Goal: Transaction & Acquisition: Purchase product/service

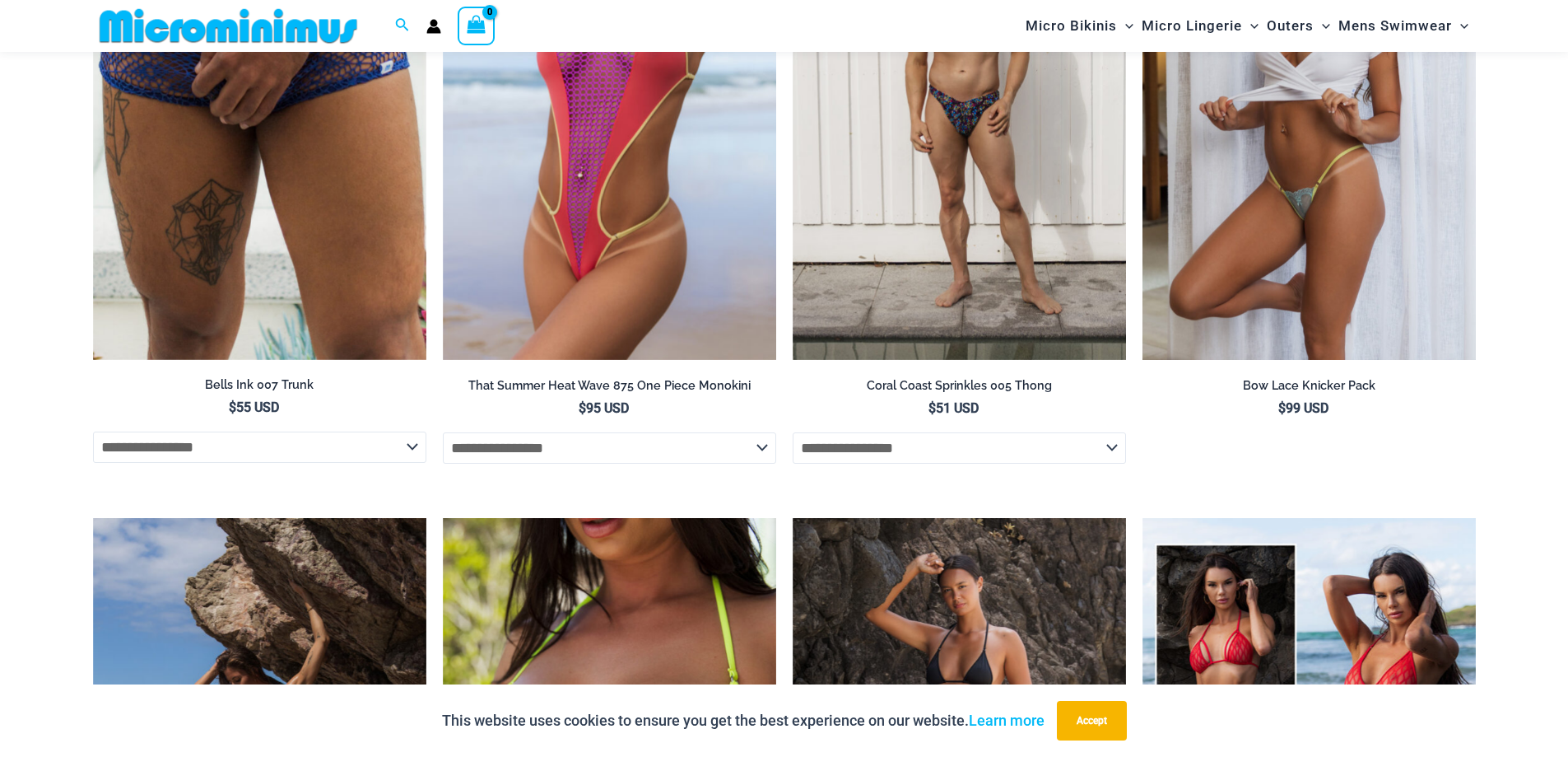
scroll to position [3612, 0]
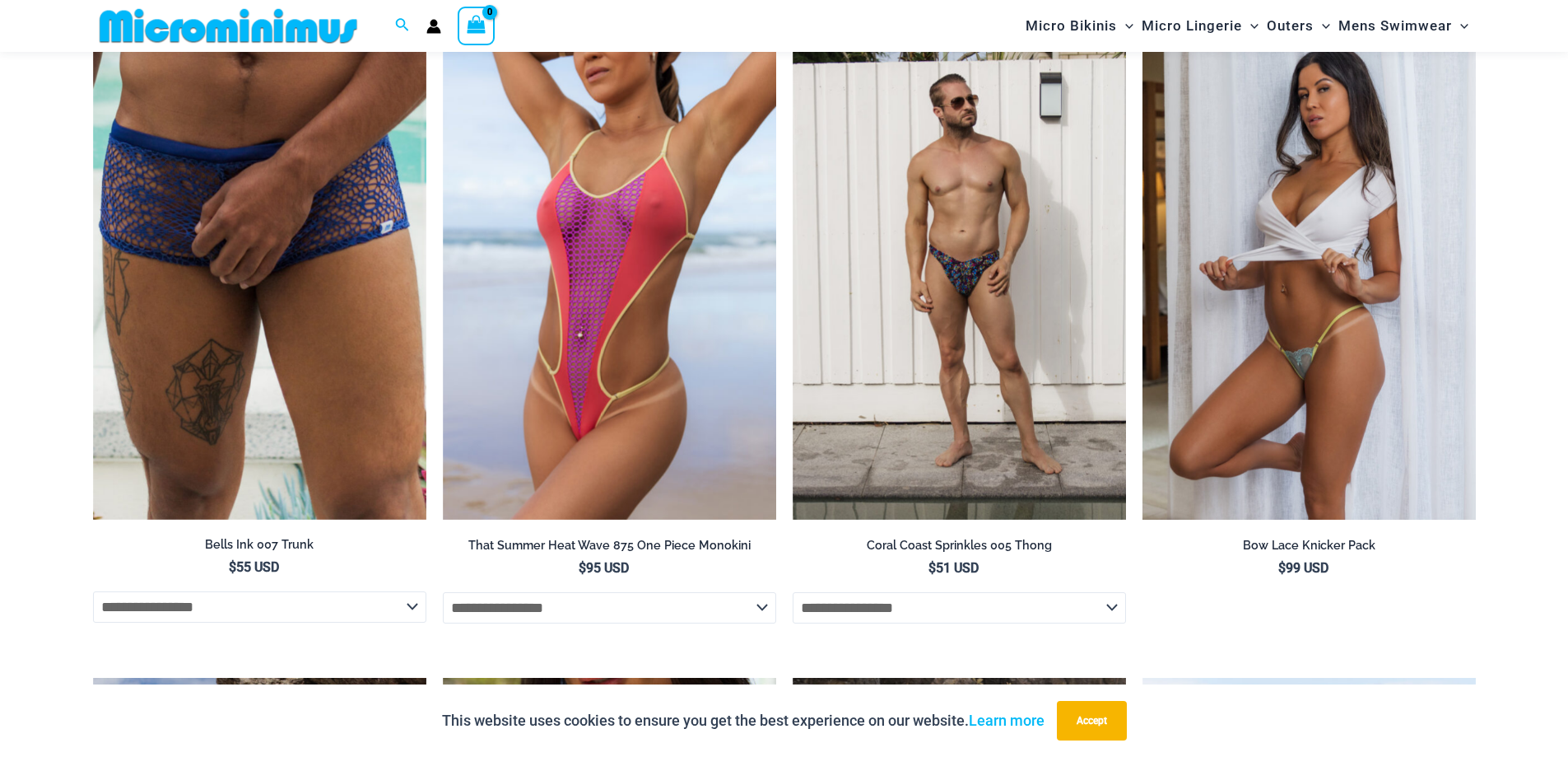
click at [1415, 338] on img at bounding box center [1310, 270] width 334 height 501
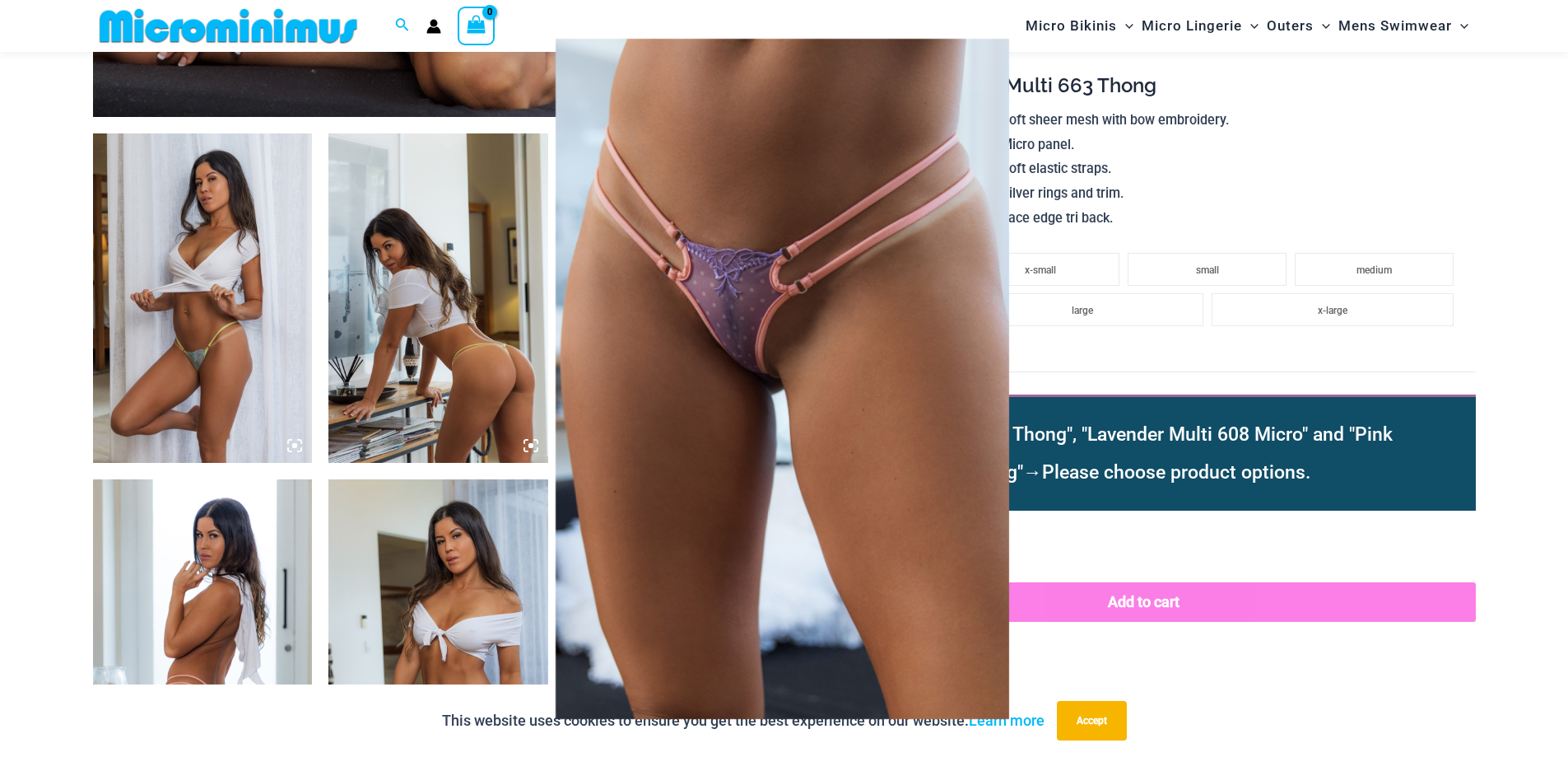
click at [731, 306] on img at bounding box center [783, 378] width 453 height 680
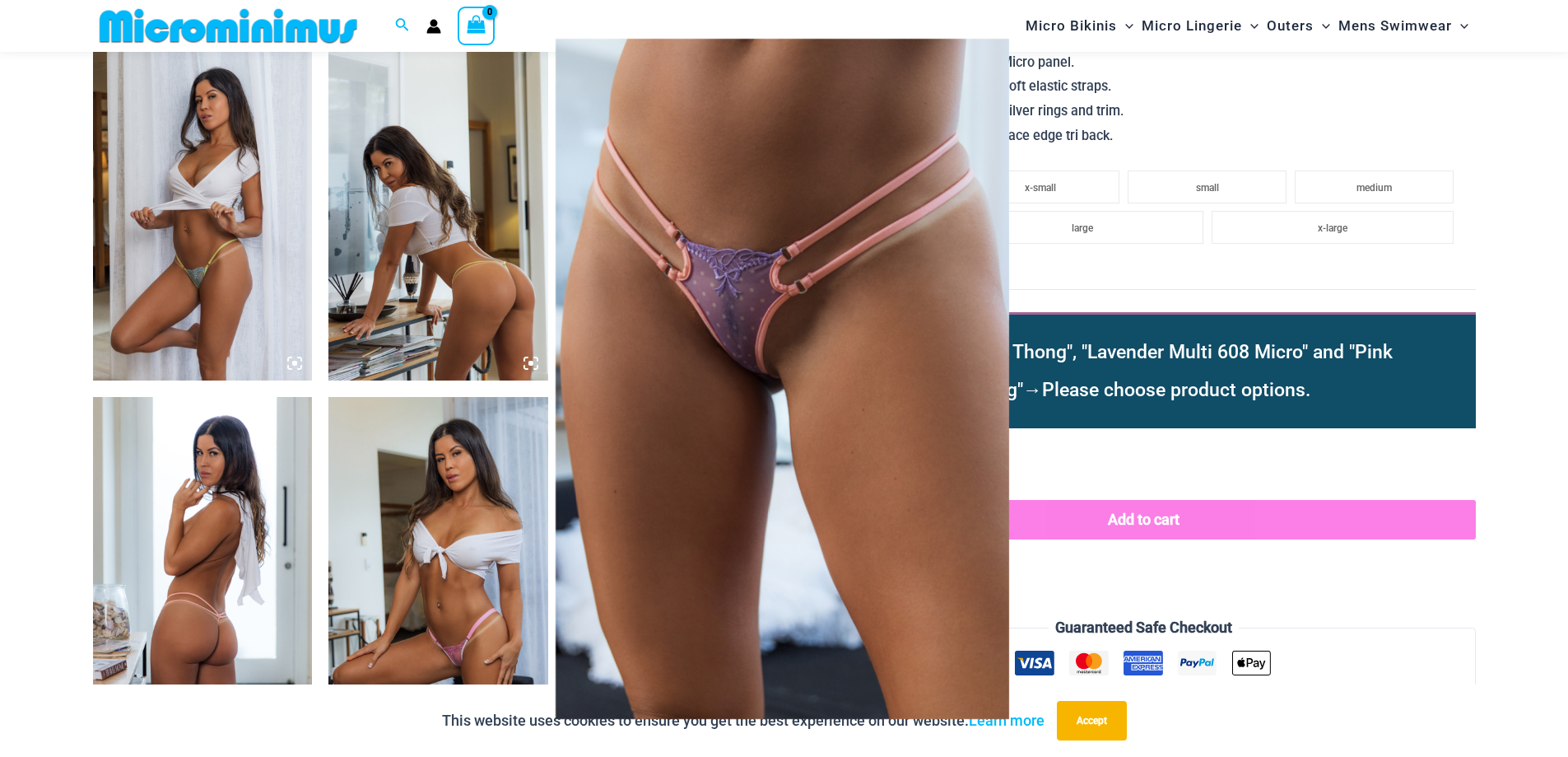
scroll to position [1400, 0]
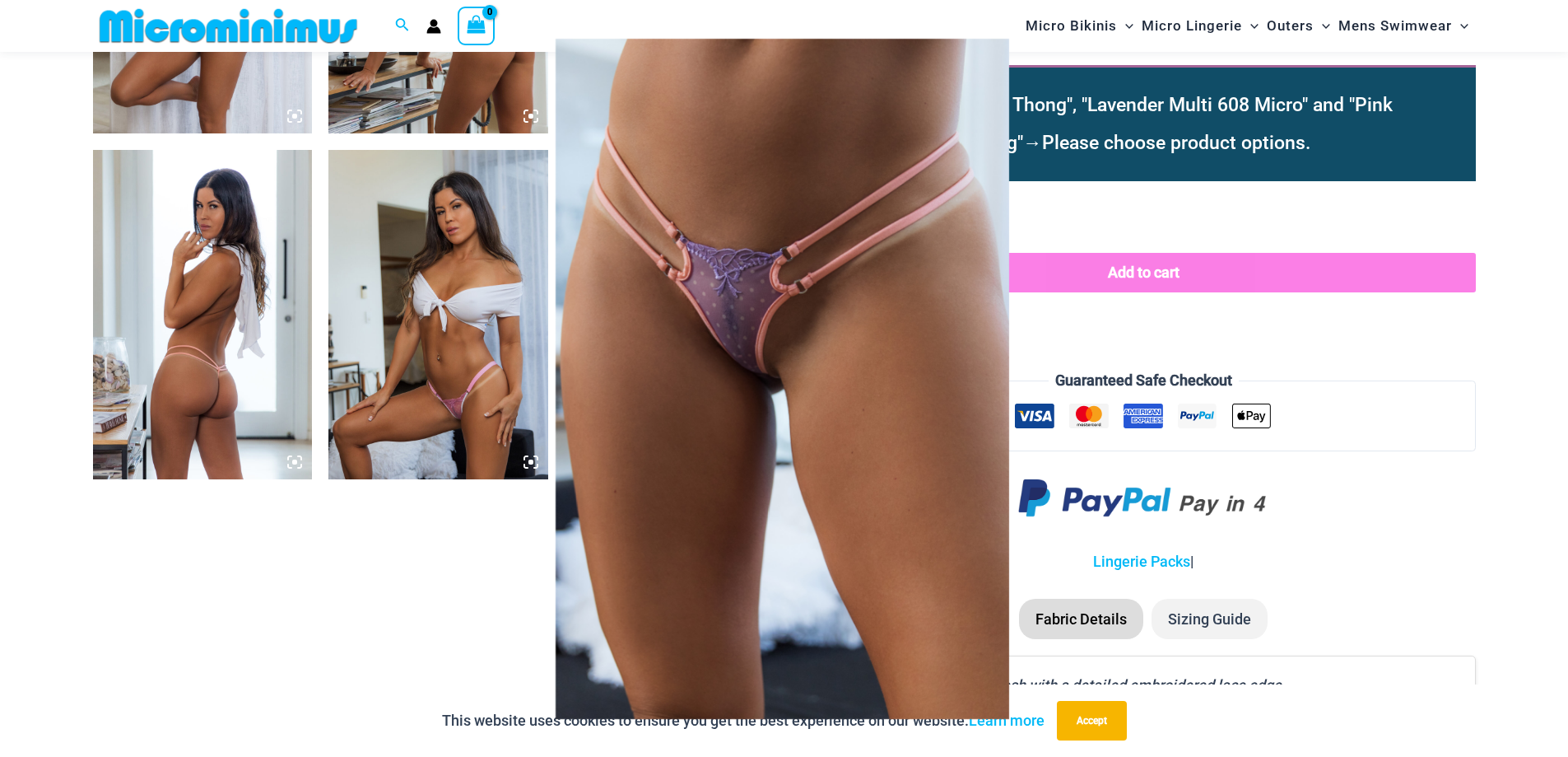
click at [1159, 293] on div at bounding box center [784, 378] width 1568 height 757
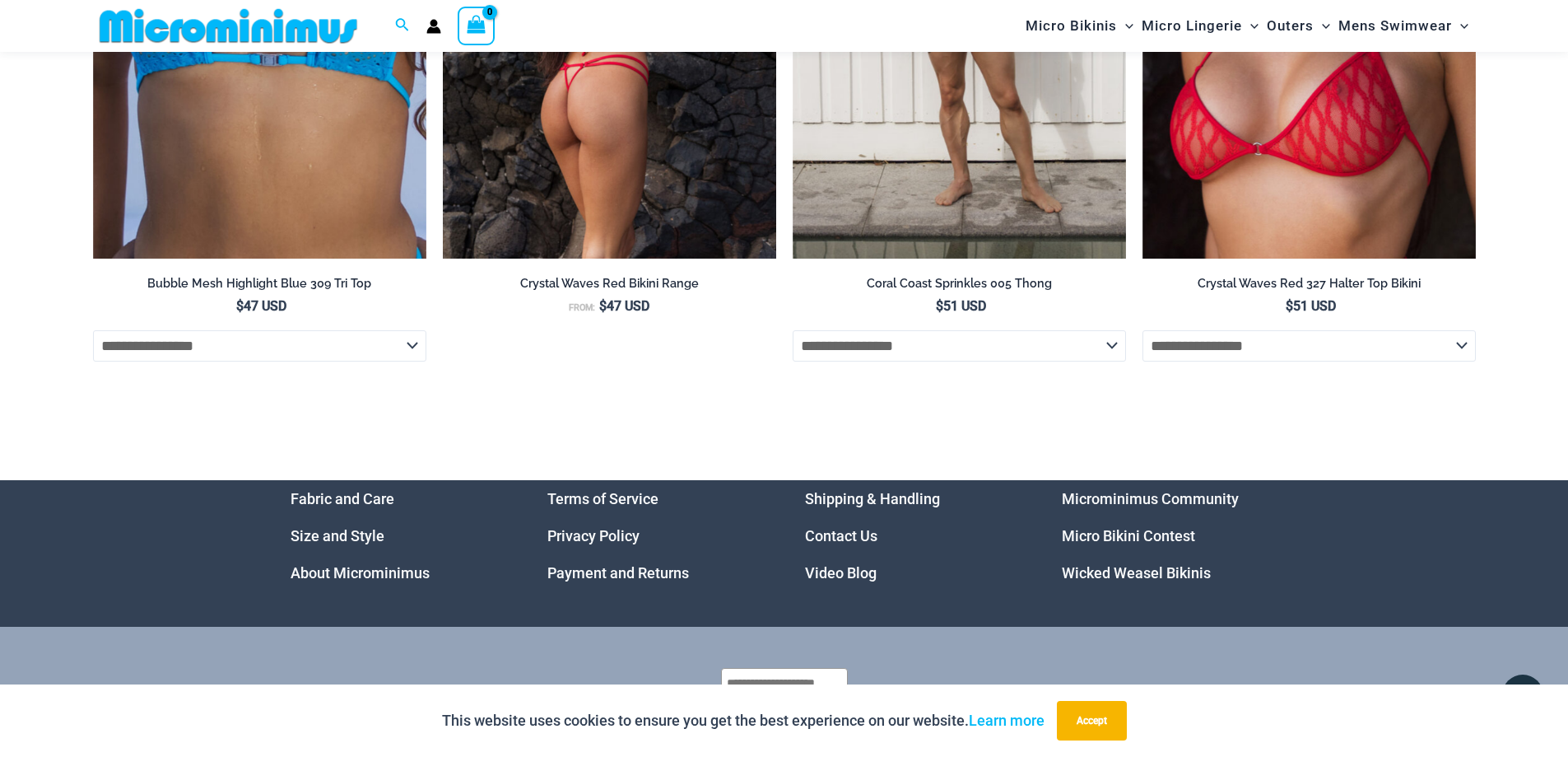
scroll to position [5553, 0]
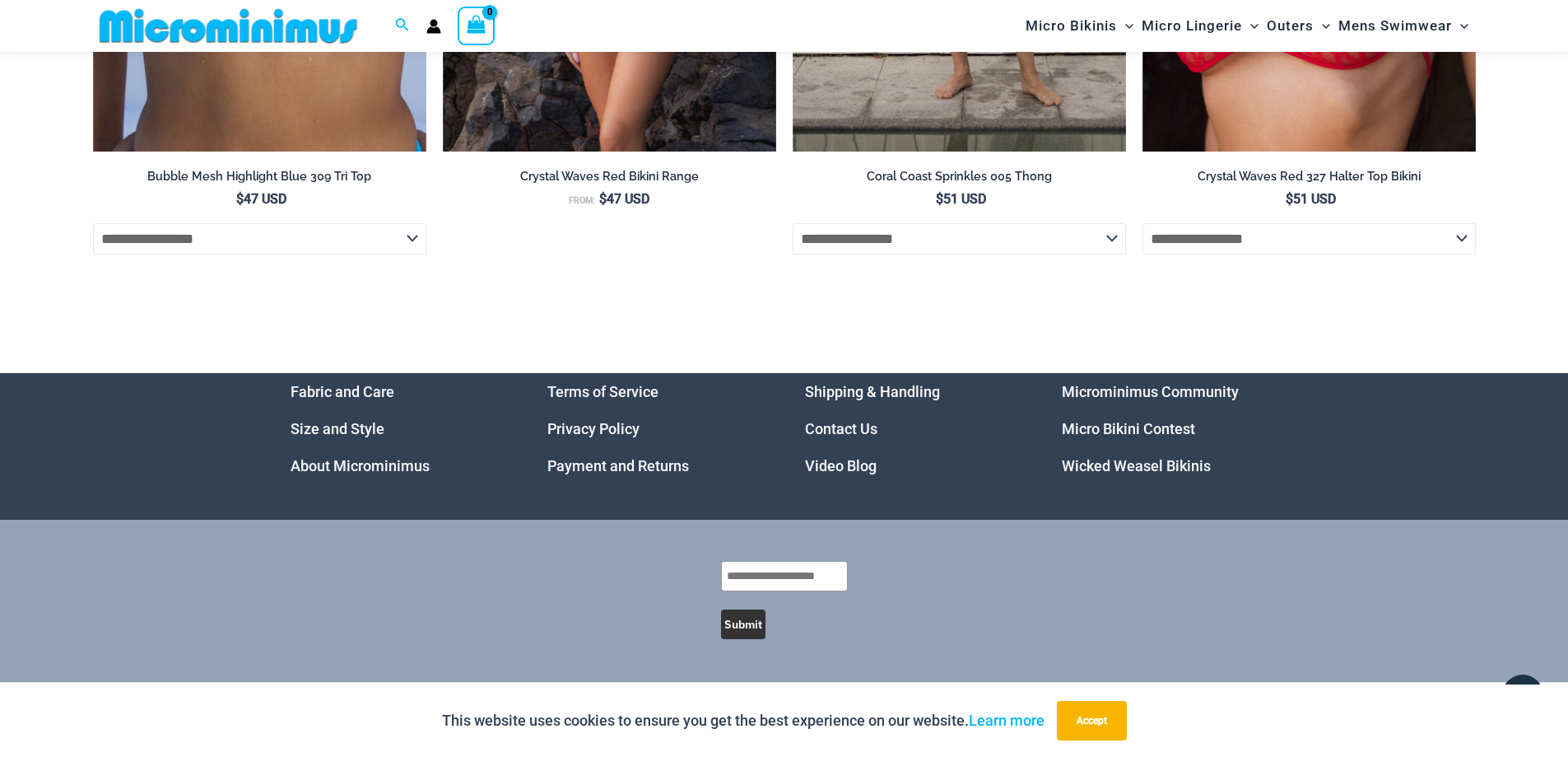
click at [307, 15] on img at bounding box center [228, 26] width 271 height 37
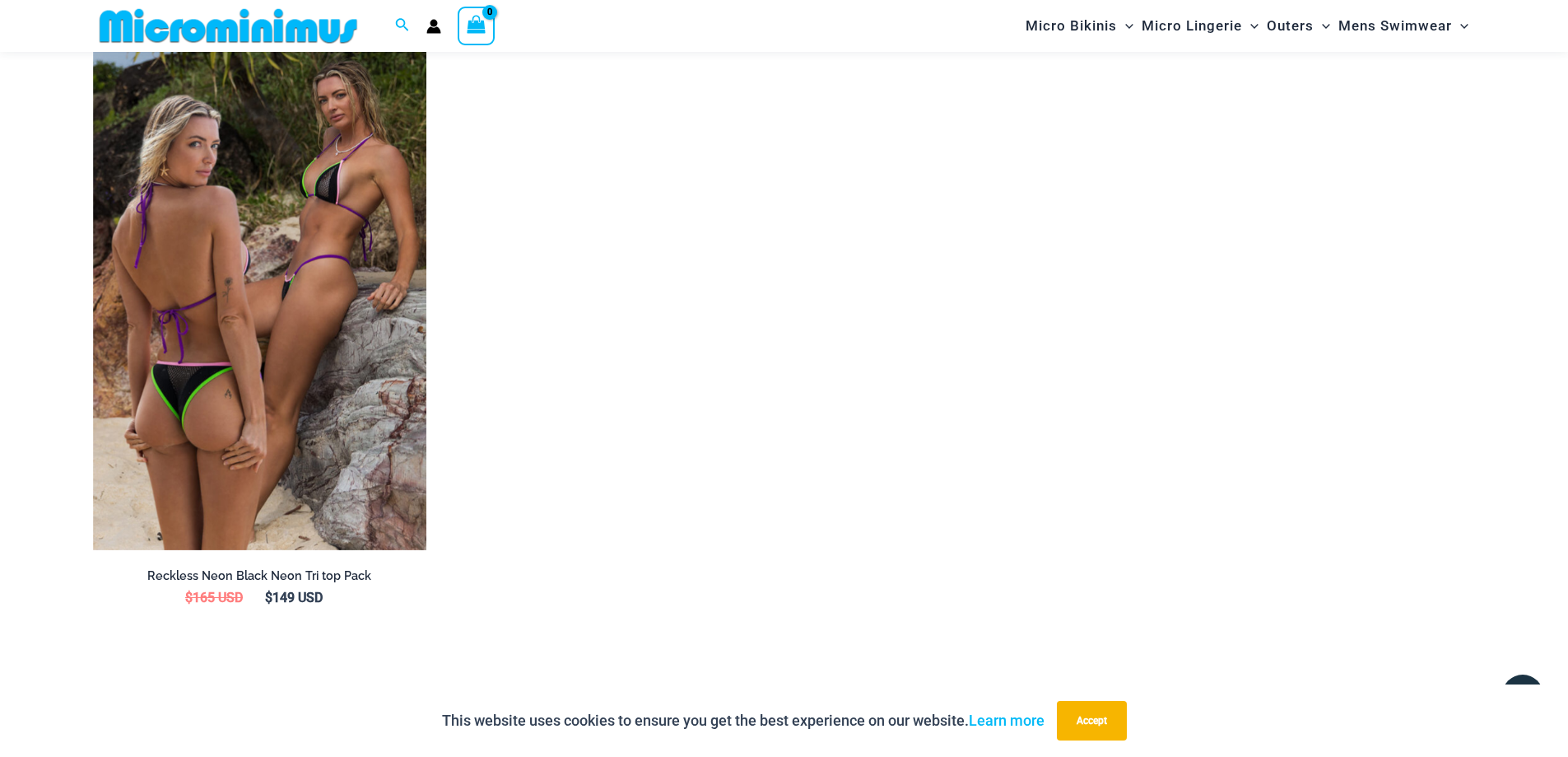
scroll to position [2703, 0]
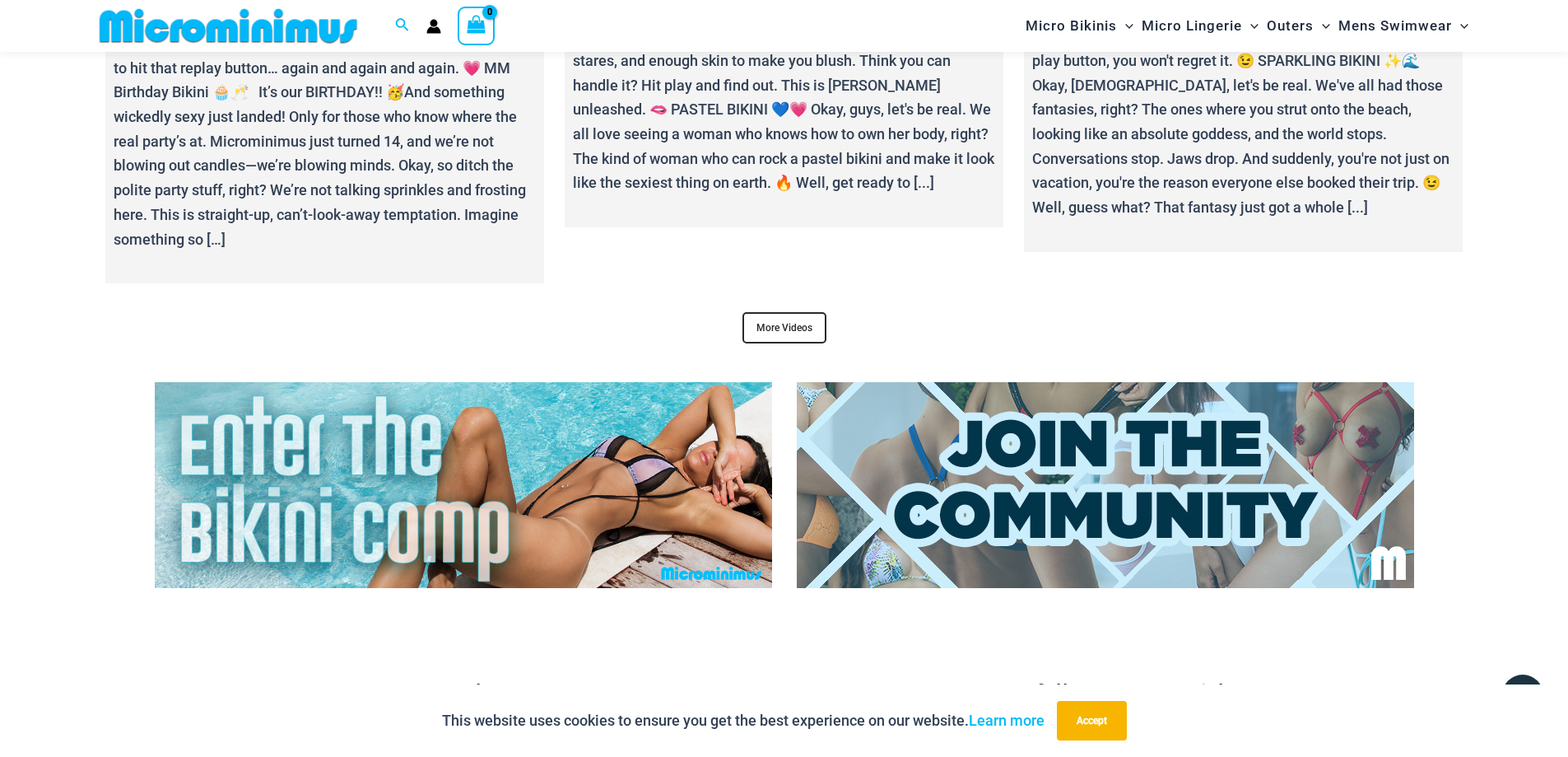
scroll to position [6904, 0]
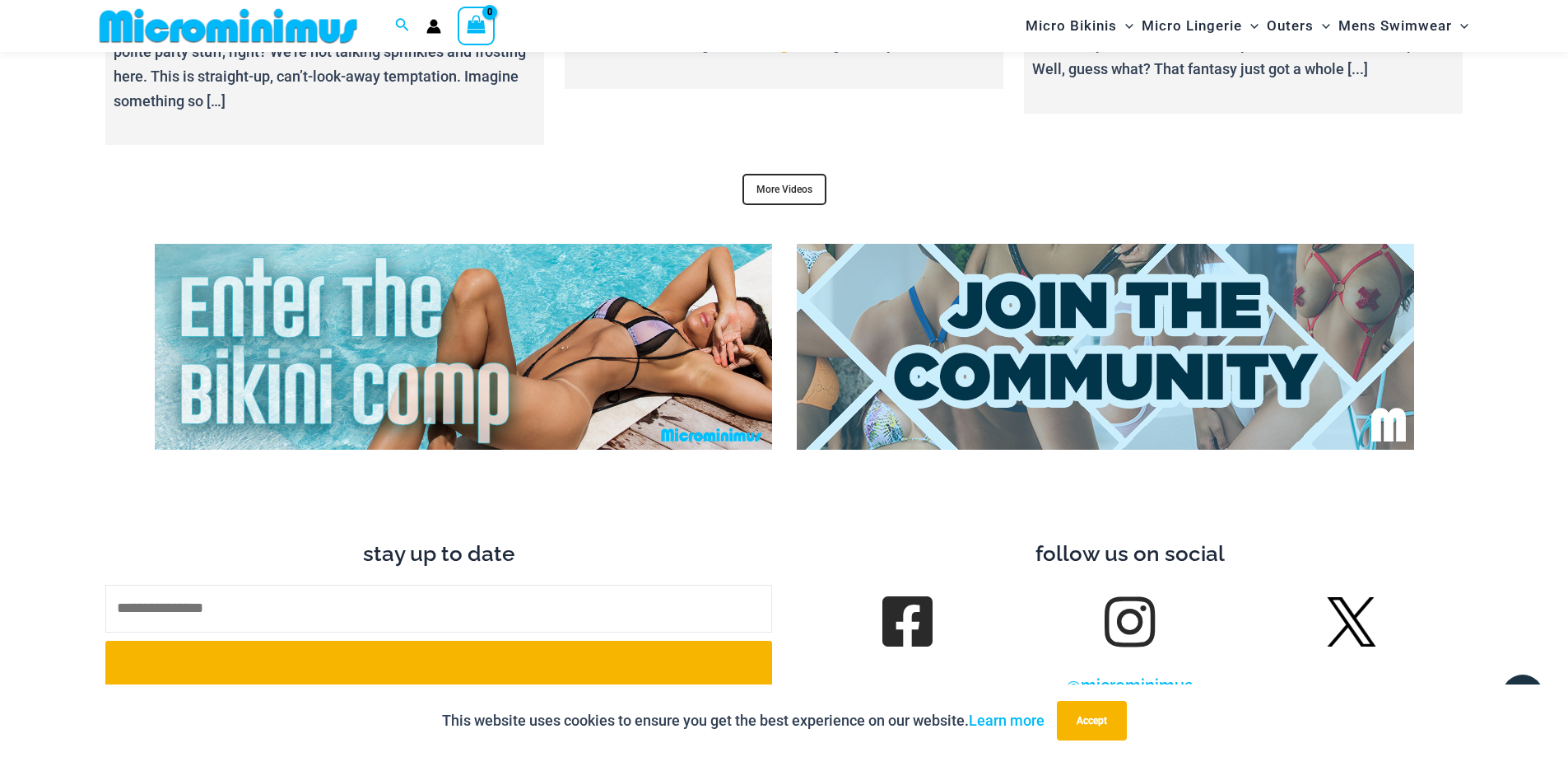
click at [617, 260] on img at bounding box center [463, 346] width 617 height 206
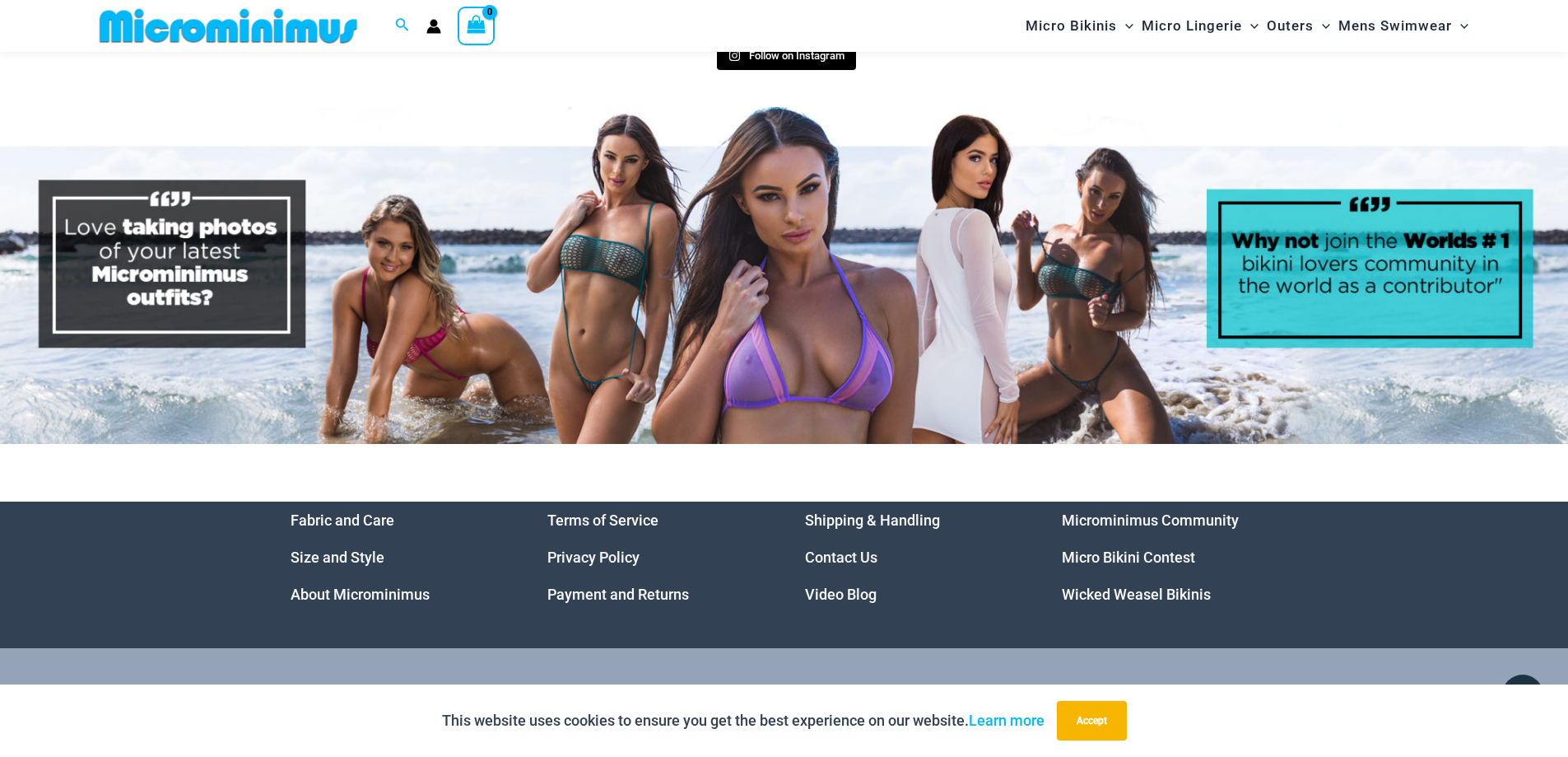
scroll to position [8552, 0]
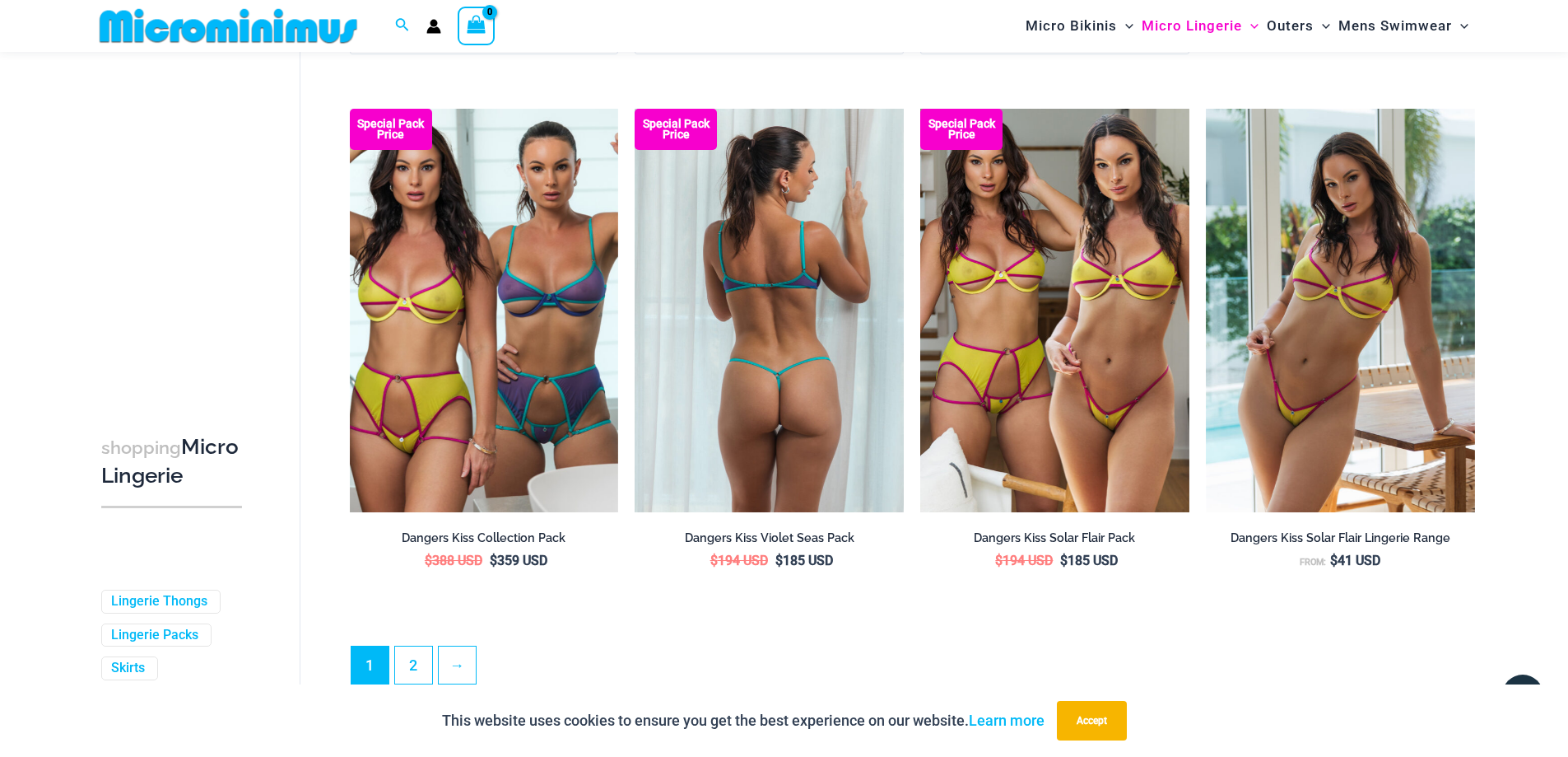
scroll to position [4493, 0]
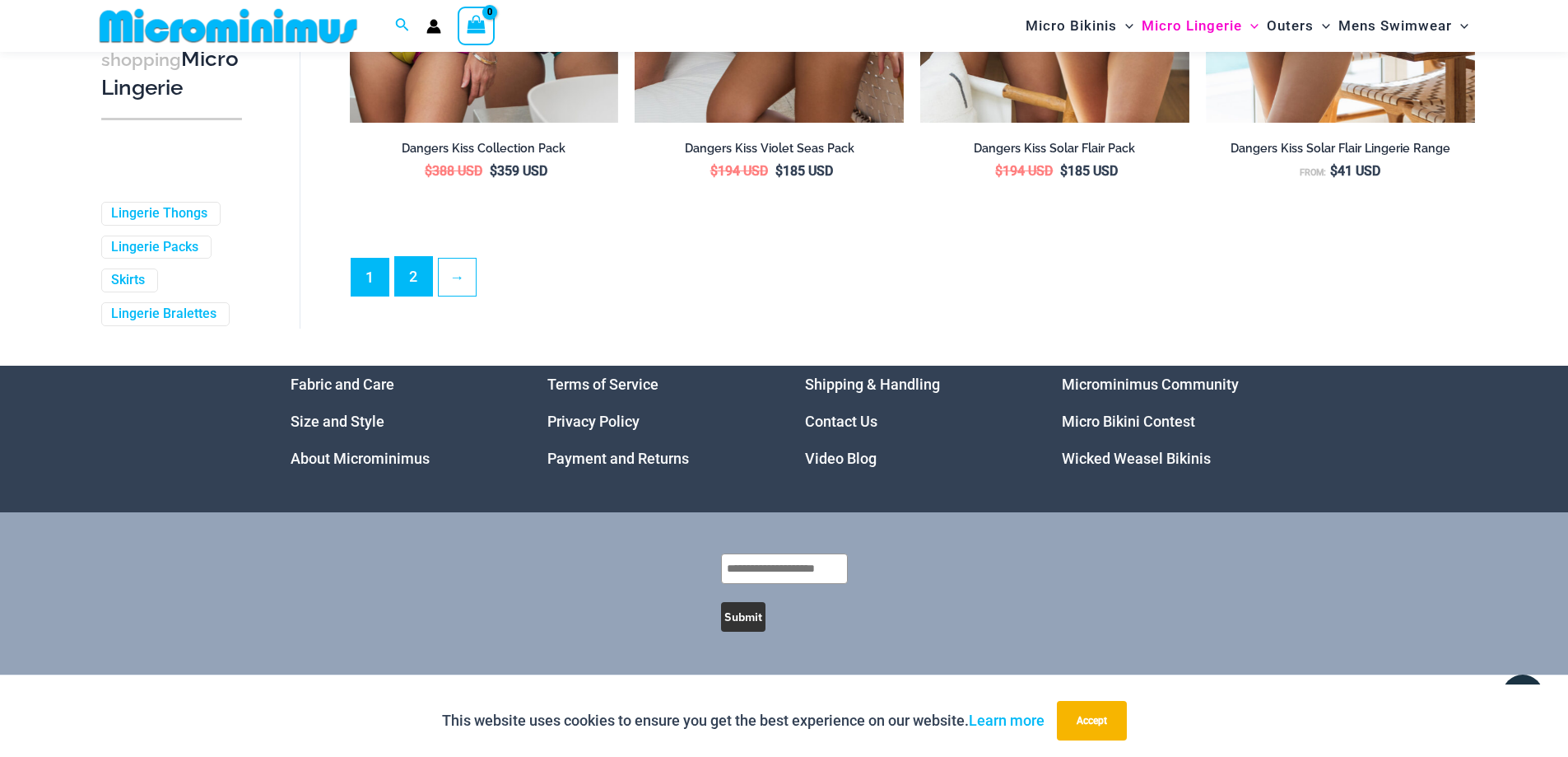
click at [410, 293] on link "2" at bounding box center [413, 277] width 37 height 38
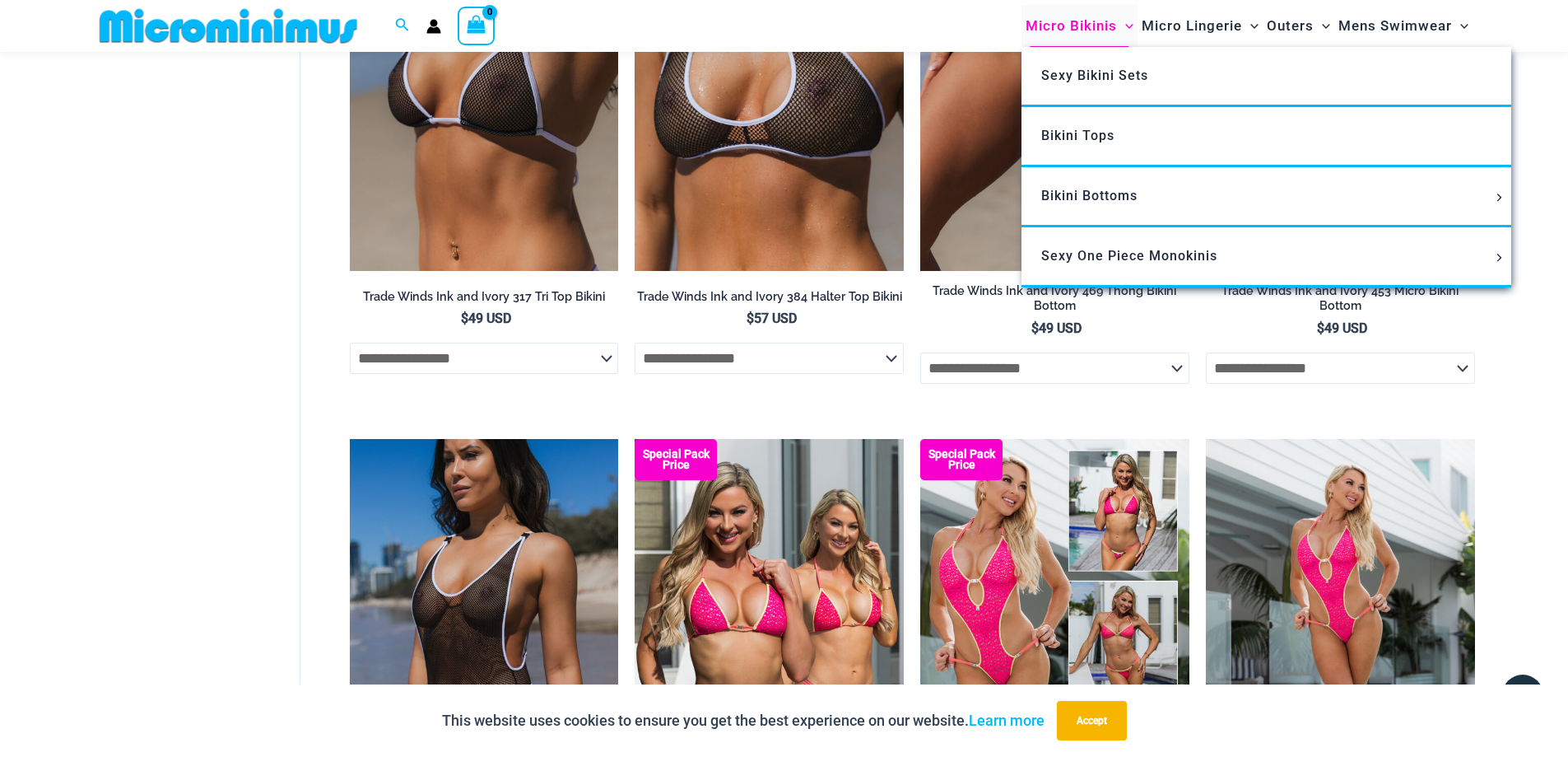
scroll to position [1798, 0]
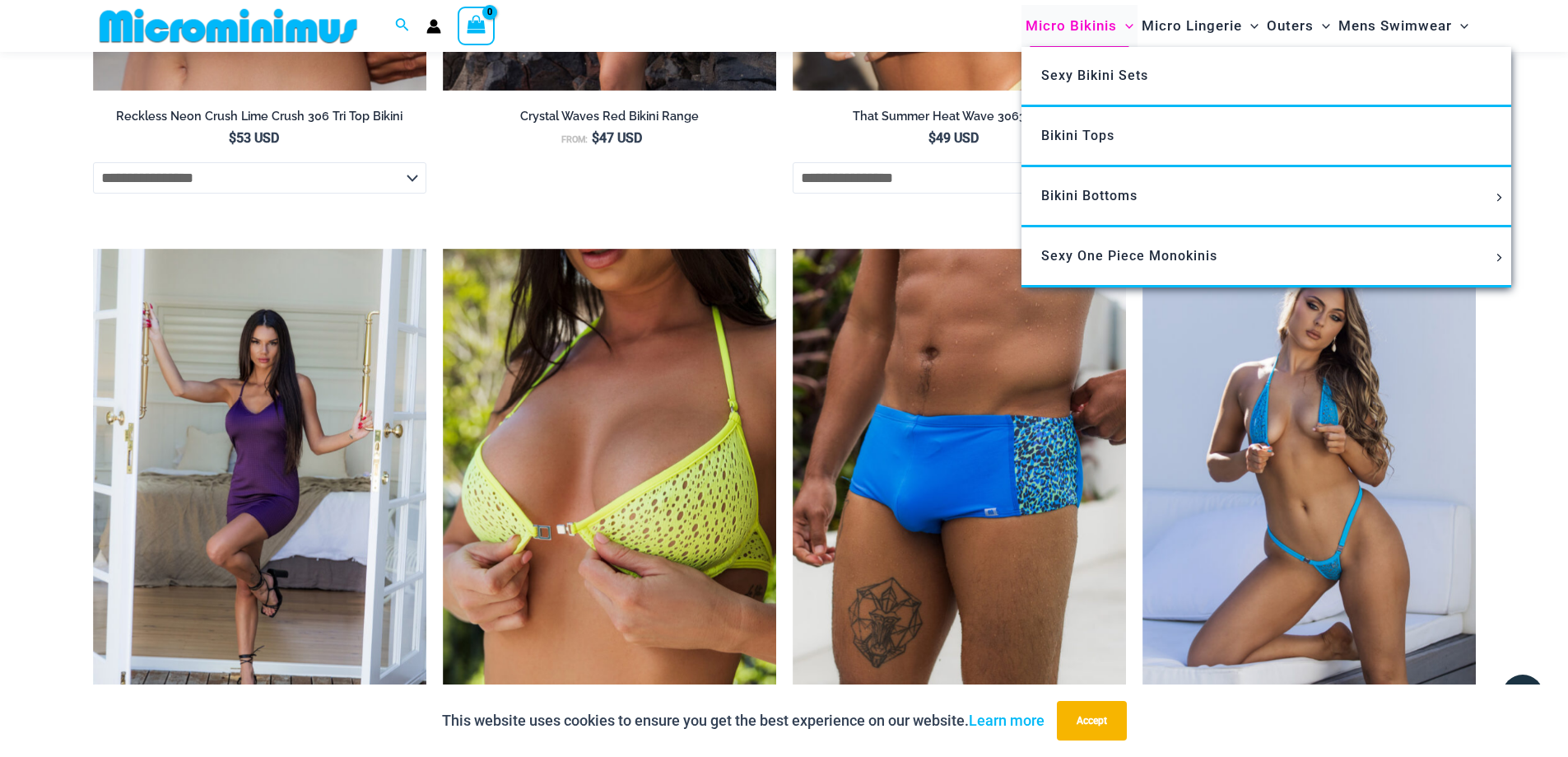
scroll to position [3611, 0]
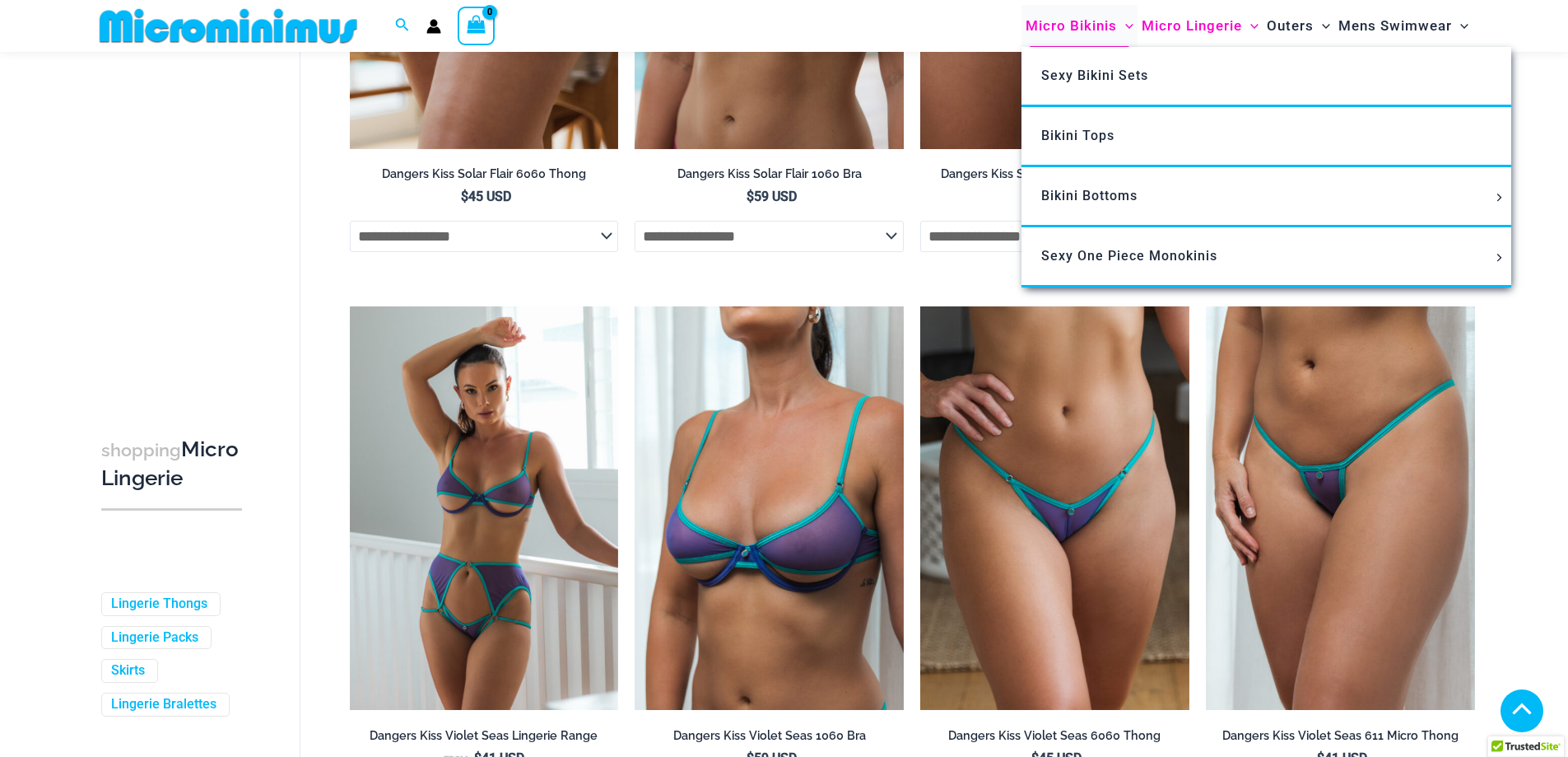
scroll to position [1317, 0]
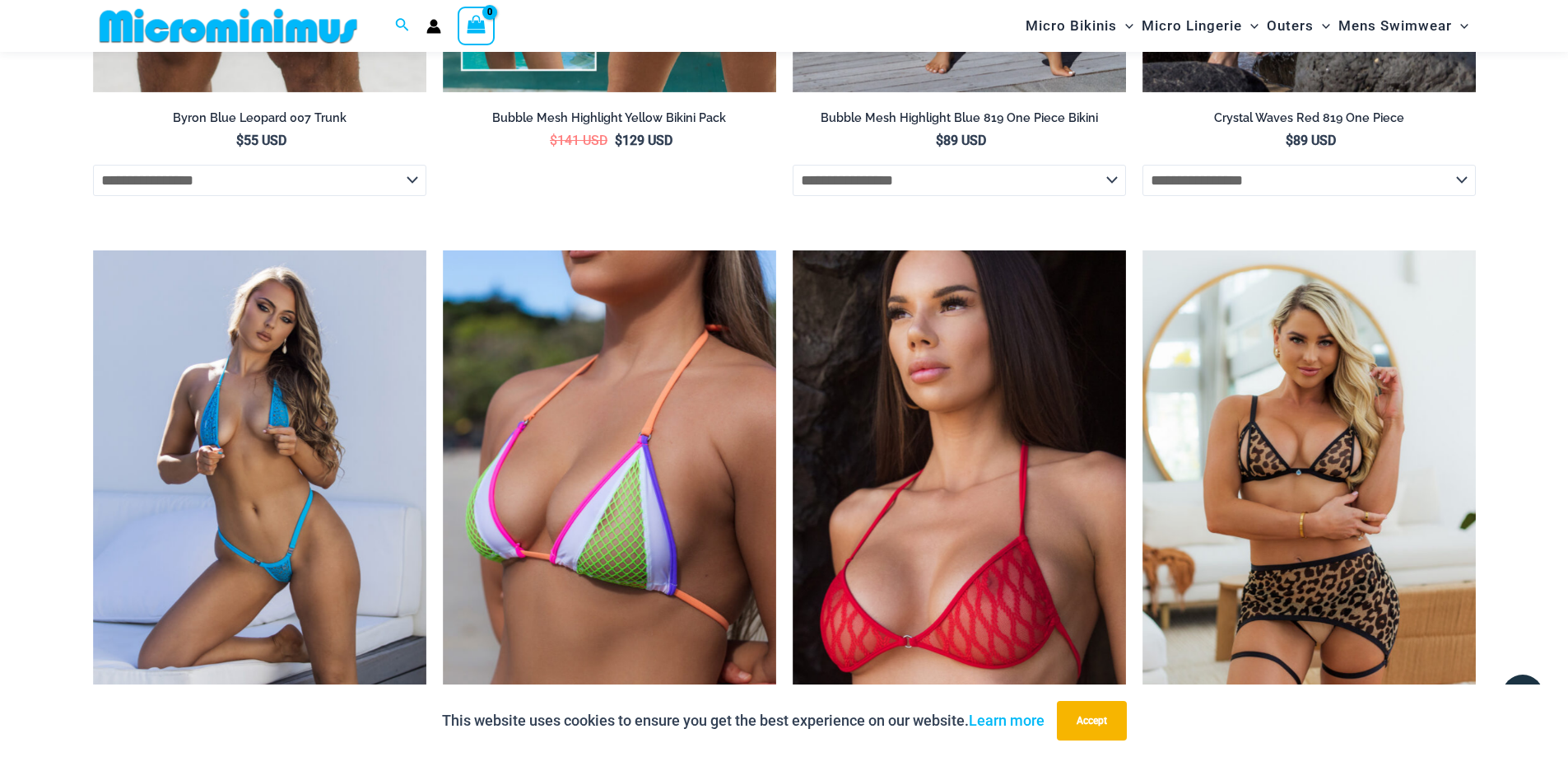
scroll to position [3938, 0]
